Goal: Navigation & Orientation: Find specific page/section

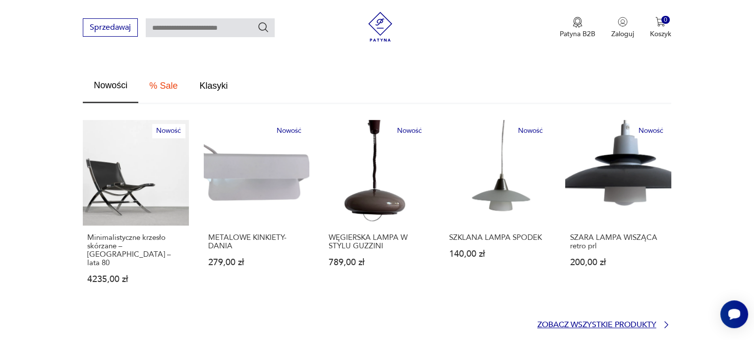
click at [572, 322] on p "Zobacz wszystkie produkty" at bounding box center [597, 325] width 119 height 6
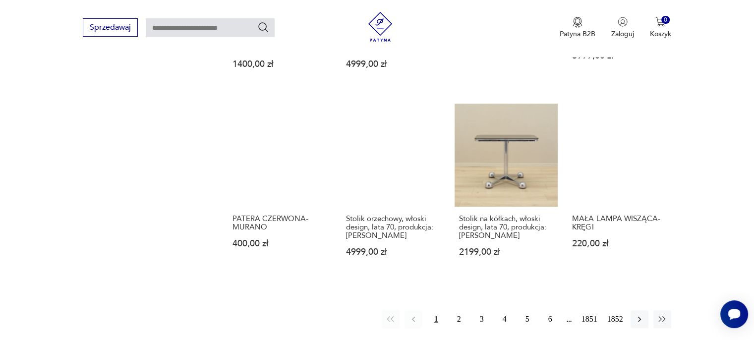
scroll to position [838, 0]
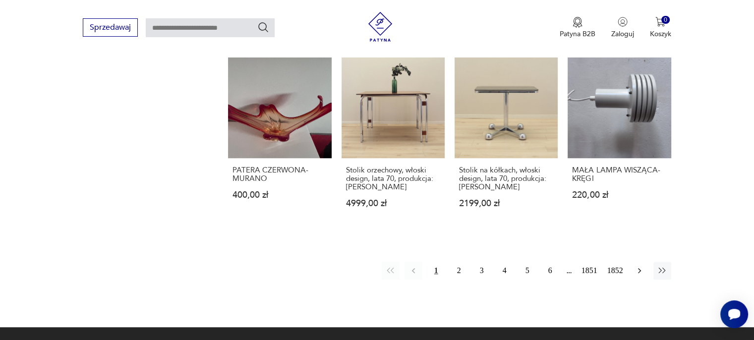
click at [639, 266] on icon "button" at bounding box center [640, 271] width 10 height 10
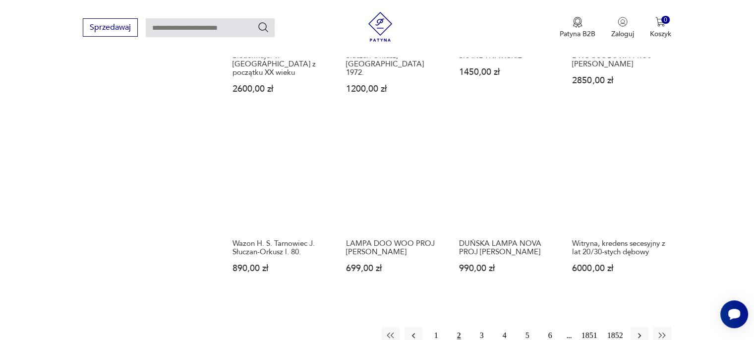
scroll to position [773, 0]
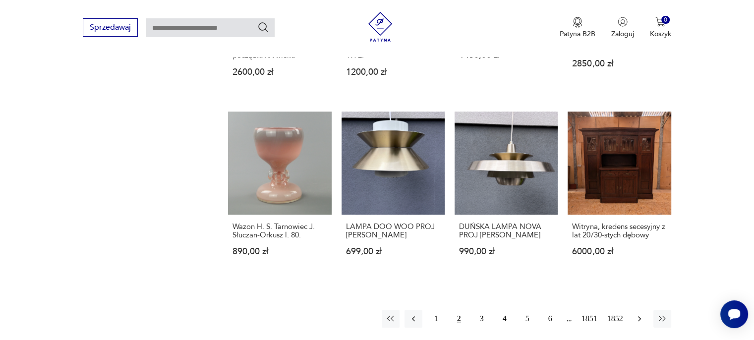
click at [637, 314] on icon "button" at bounding box center [640, 319] width 10 height 10
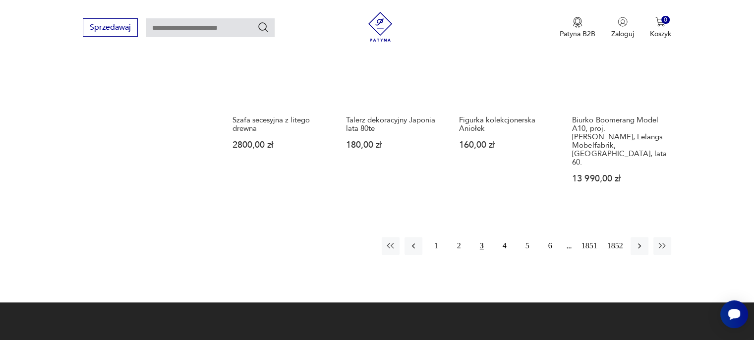
scroll to position [872, 0]
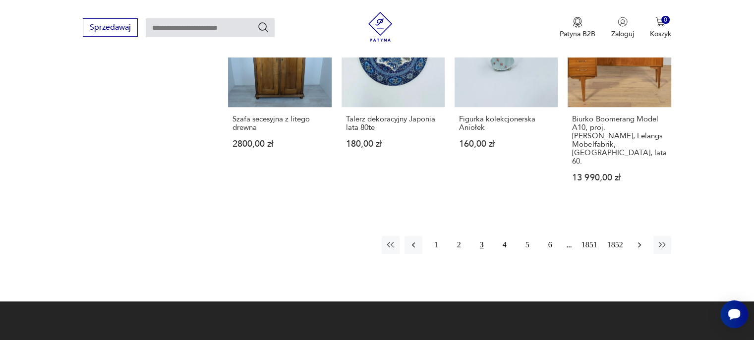
click at [642, 240] on icon "button" at bounding box center [640, 245] width 10 height 10
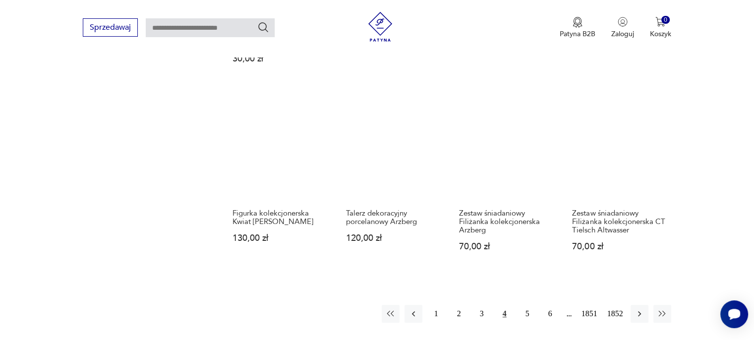
scroll to position [822, 0]
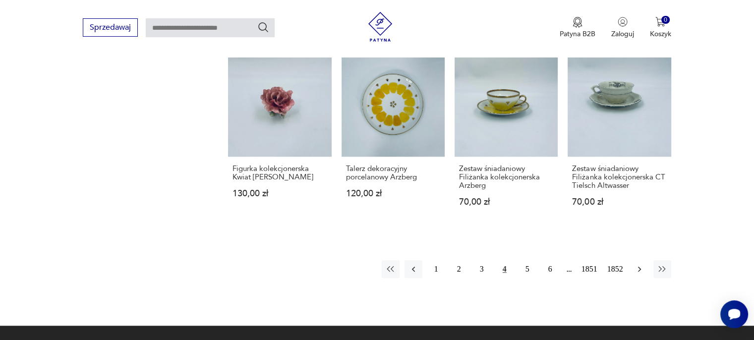
click at [637, 264] on icon "button" at bounding box center [640, 269] width 10 height 10
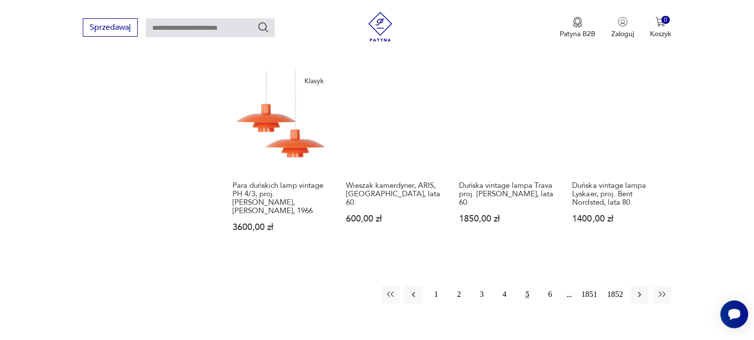
scroll to position [822, 0]
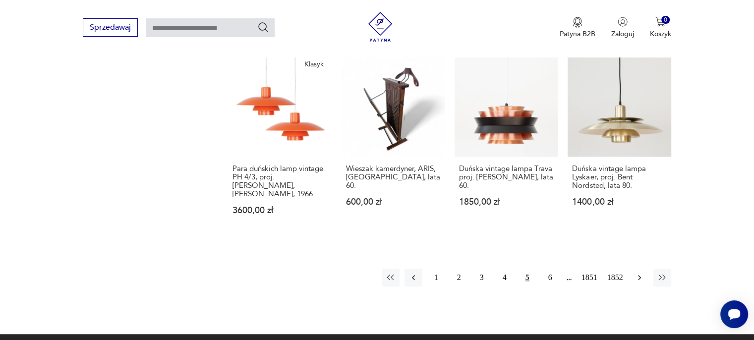
click at [641, 273] on icon "button" at bounding box center [640, 278] width 10 height 10
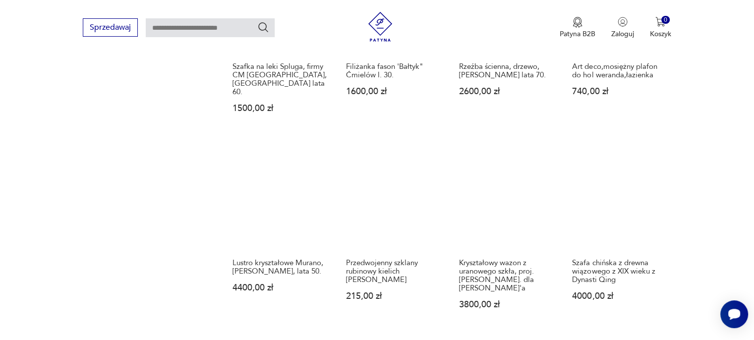
scroll to position [773, 0]
